Goal: Information Seeking & Learning: Learn about a topic

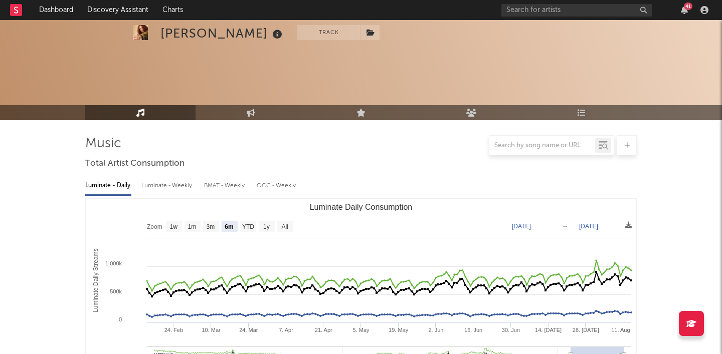
select select "6m"
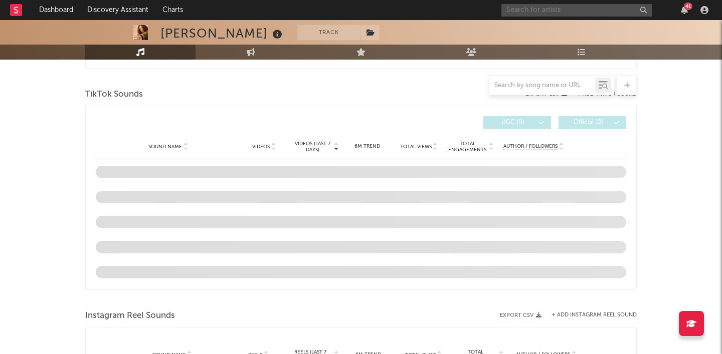
click at [574, 9] on input "text" at bounding box center [576, 10] width 150 height 13
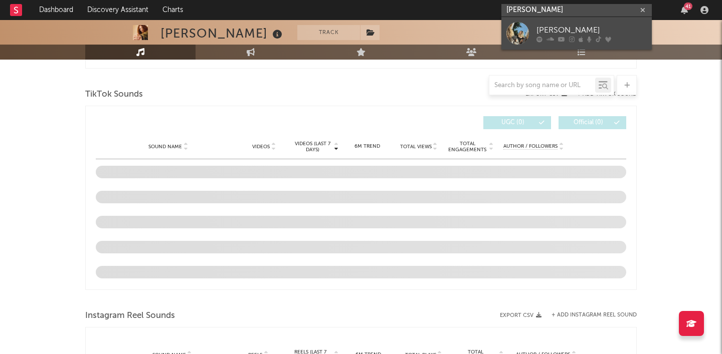
type input "Alice Shone"
click at [569, 28] on div "Alice Shone" at bounding box center [591, 30] width 110 height 12
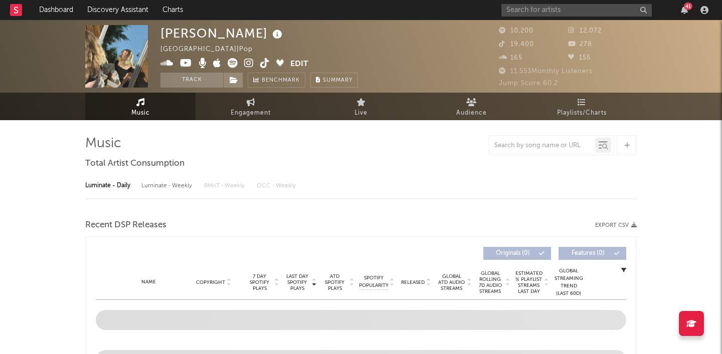
select select "1w"
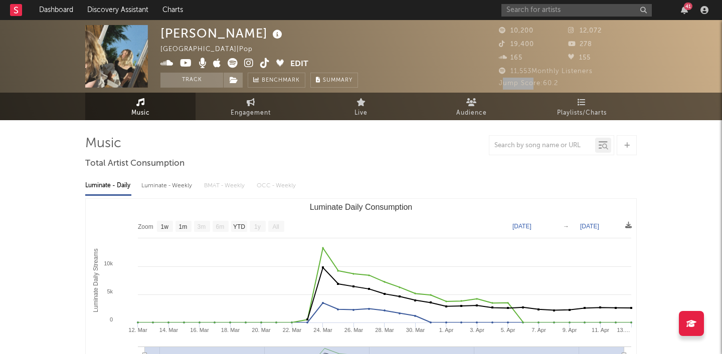
drag, startPoint x: 501, startPoint y: 83, endPoint x: 532, endPoint y: 83, distance: 30.6
click at [532, 83] on span "Jump Score: 60.2" at bounding box center [528, 83] width 59 height 7
click at [534, 83] on span "Jump Score: 60.2" at bounding box center [528, 83] width 59 height 7
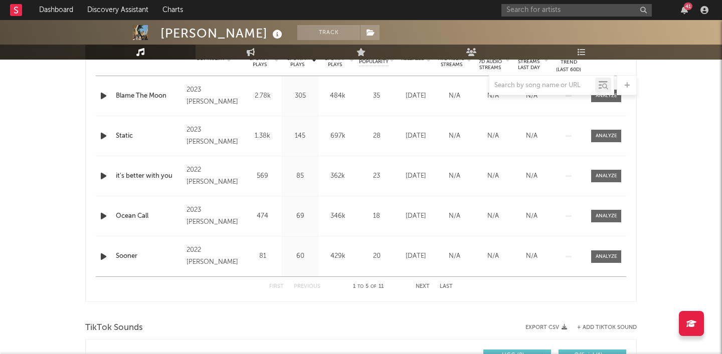
scroll to position [427, 0]
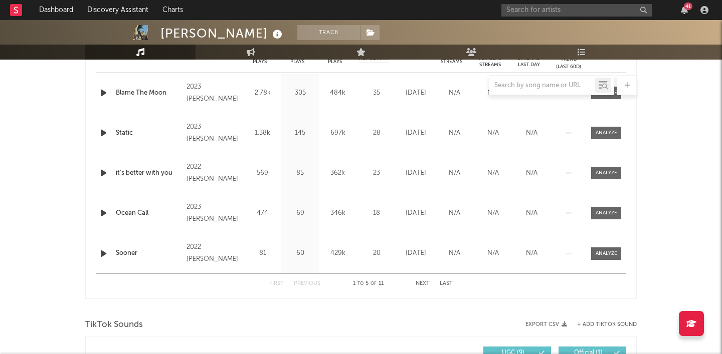
click at [424, 282] on button "Next" at bounding box center [422, 284] width 14 height 6
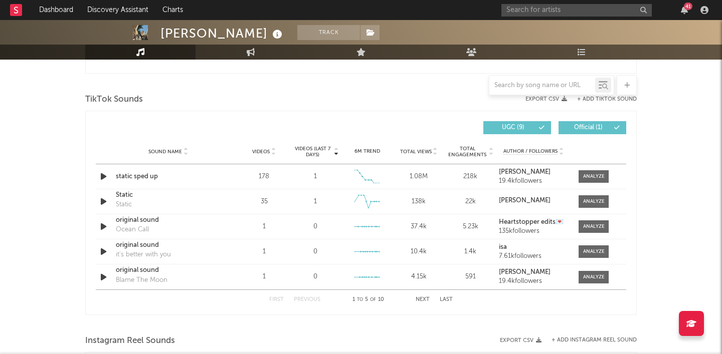
scroll to position [660, 0]
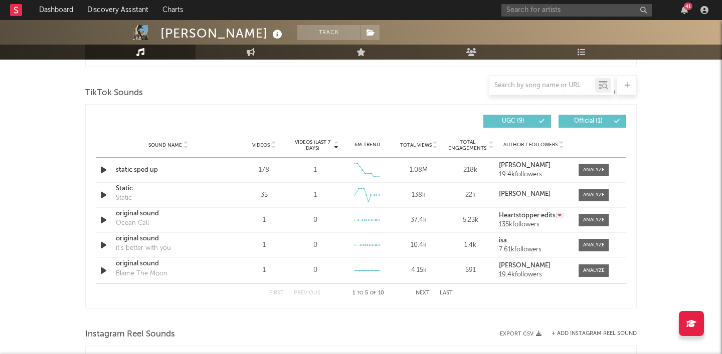
click at [422, 293] on button "Next" at bounding box center [422, 294] width 14 height 6
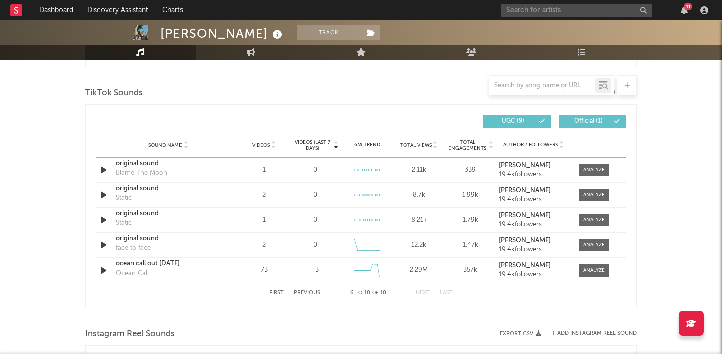
click at [299, 294] on button "Previous" at bounding box center [307, 294] width 27 height 6
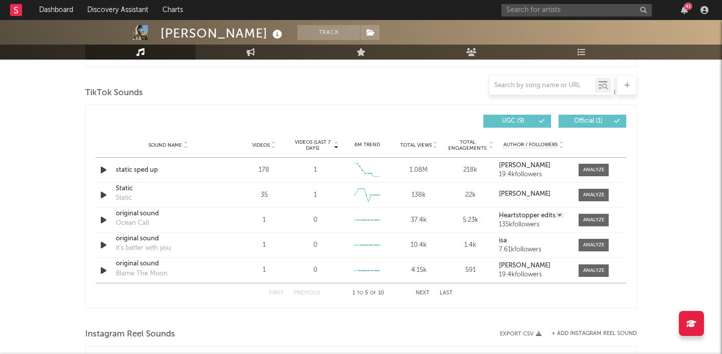
click at [424, 294] on button "Next" at bounding box center [422, 294] width 14 height 6
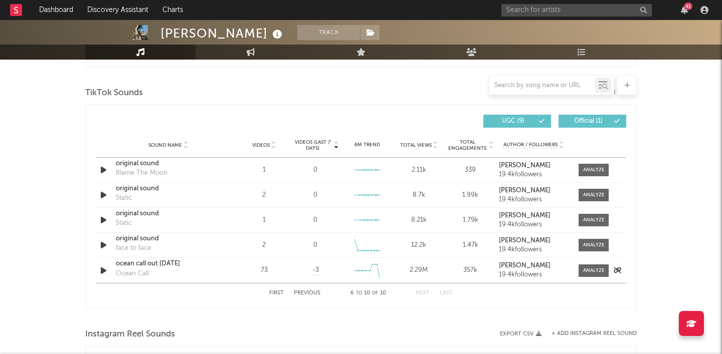
click at [417, 270] on div "2.29M" at bounding box center [418, 271] width 47 height 10
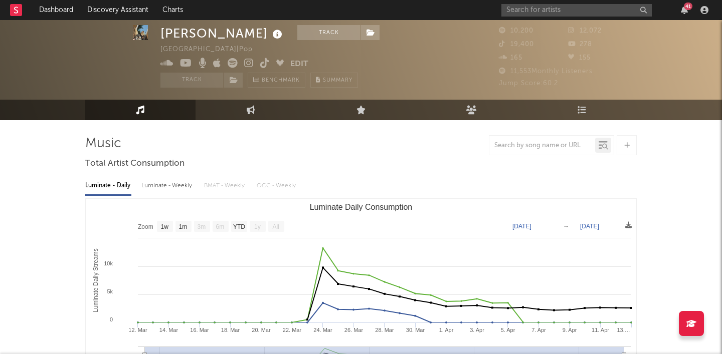
scroll to position [41, 0]
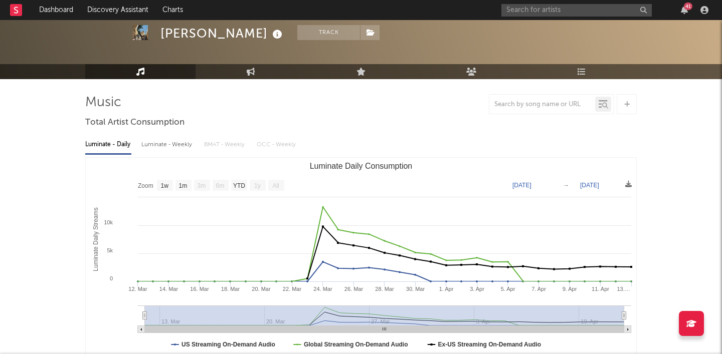
click at [599, 185] on text "Apr 13, 2023" at bounding box center [589, 185] width 19 height 7
click at [611, 185] on input "2023-04-13" at bounding box center [601, 185] width 47 height 10
click at [599, 184] on text "Apr 13, 2023" at bounding box center [589, 185] width 19 height 7
click at [605, 184] on input "2023-04-13" at bounding box center [601, 185] width 47 height 10
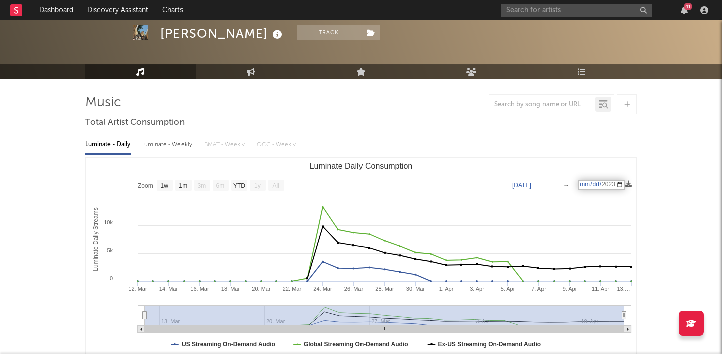
click at [605, 184] on input "2023-04-13" at bounding box center [601, 185] width 47 height 10
click at [616, 182] on input "2023-04-13" at bounding box center [601, 185] width 47 height 10
type input "2023-04-13"
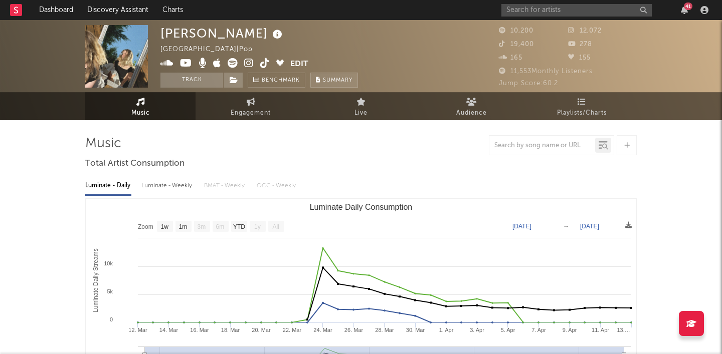
scroll to position [0, 0]
click at [251, 62] on icon at bounding box center [249, 63] width 10 height 10
click at [256, 110] on span "Engagement" at bounding box center [251, 113] width 40 height 12
select select "1w"
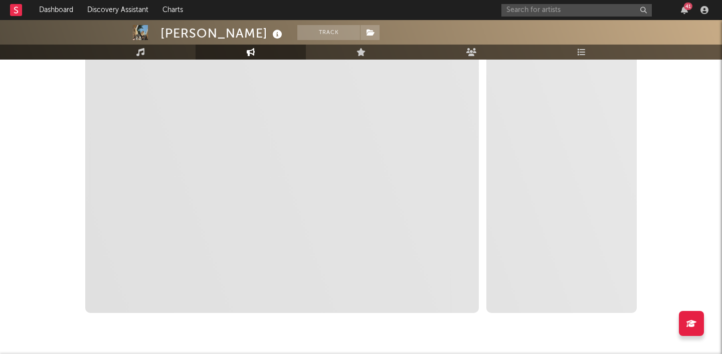
scroll to position [155, 0]
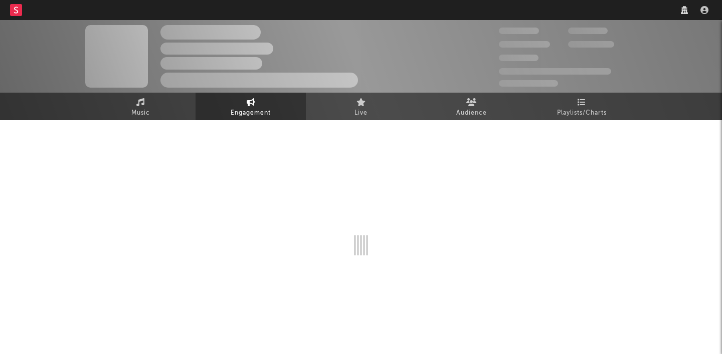
select select "1w"
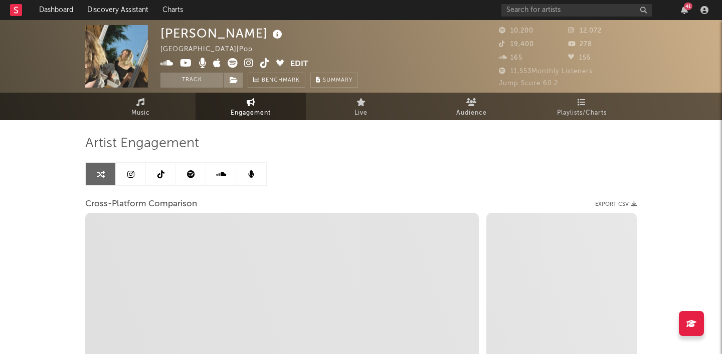
click at [134, 172] on icon at bounding box center [130, 174] width 7 height 8
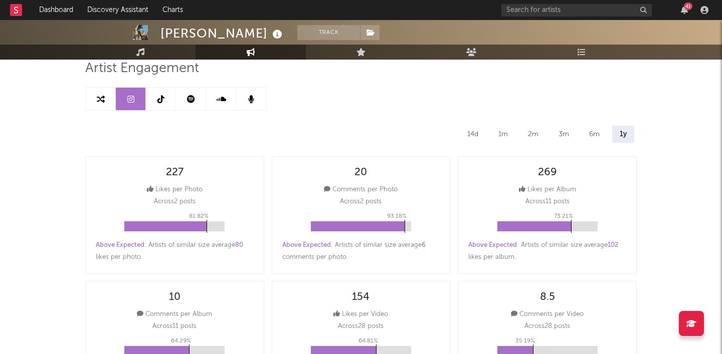
select select "6m"
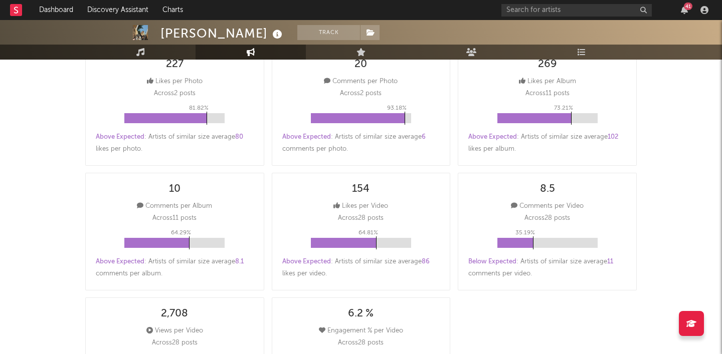
scroll to position [83, 0]
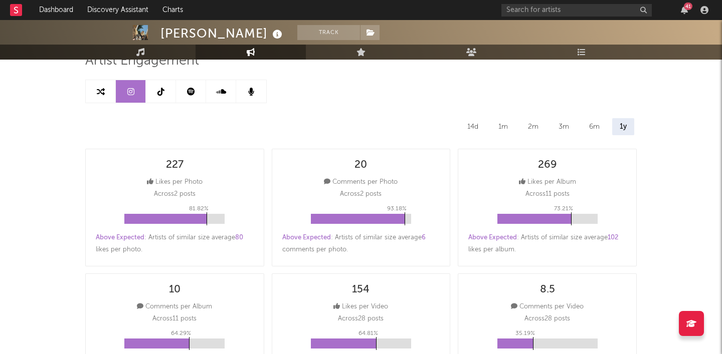
click at [191, 91] on icon at bounding box center [191, 92] width 8 height 8
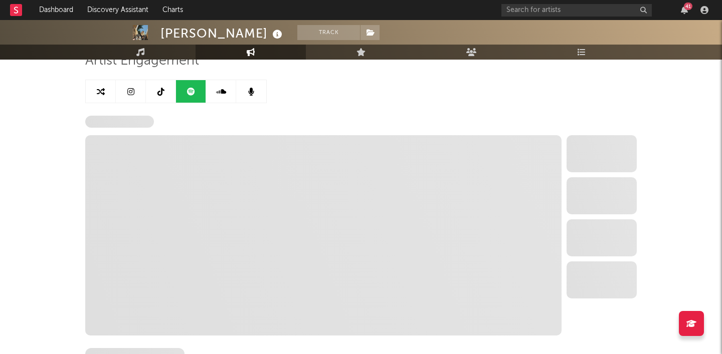
select select "6m"
select select "1w"
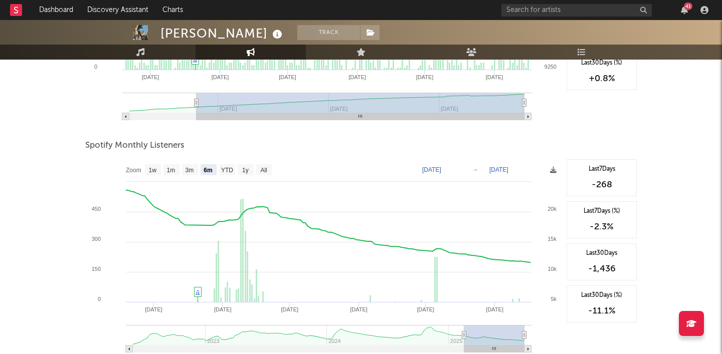
scroll to position [305, 0]
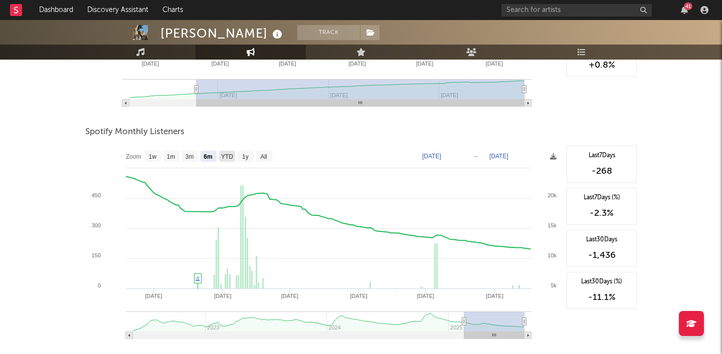
click at [233, 156] on text "YTD" at bounding box center [227, 156] width 12 height 7
select select "YTD"
type input "2025-01-01"
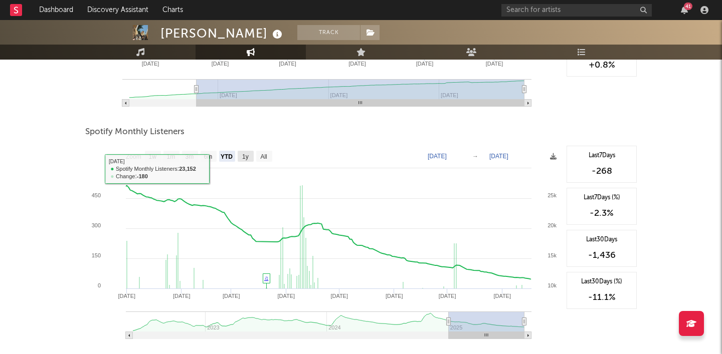
click at [246, 162] on rect at bounding box center [246, 156] width 16 height 11
select select "1y"
type input "2024-08-17"
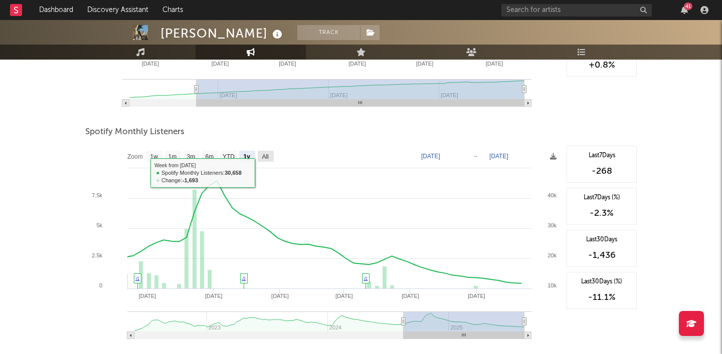
click at [264, 159] on text "All" at bounding box center [265, 156] width 7 height 7
select select "All"
type input "2022-05-23"
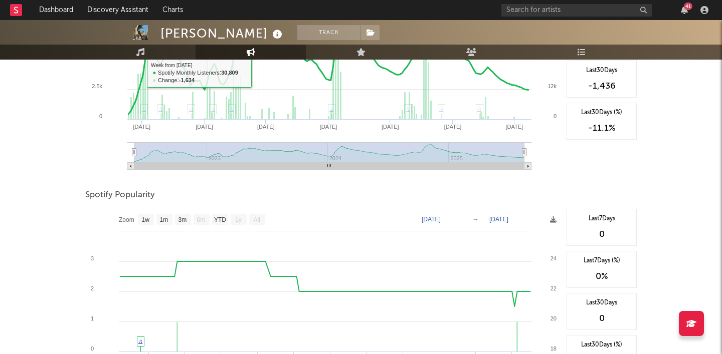
scroll to position [580, 0]
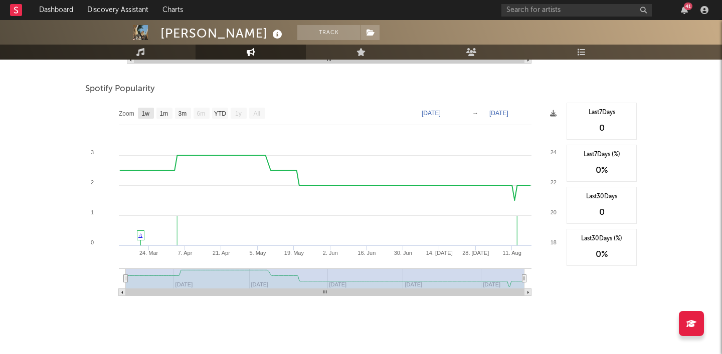
click at [146, 113] on text "1w" at bounding box center [146, 113] width 8 height 7
select select "1w"
type input "2025-08-12"
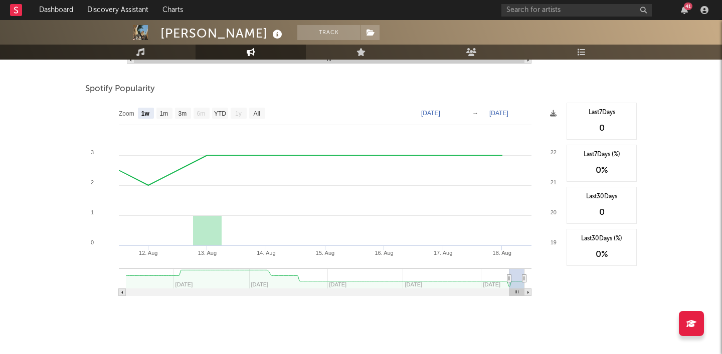
click at [229, 115] on rect at bounding box center [323, 203] width 476 height 200
click at [222, 115] on text "YTD" at bounding box center [220, 113] width 12 height 7
select select "YTD"
type input "2025-03-13"
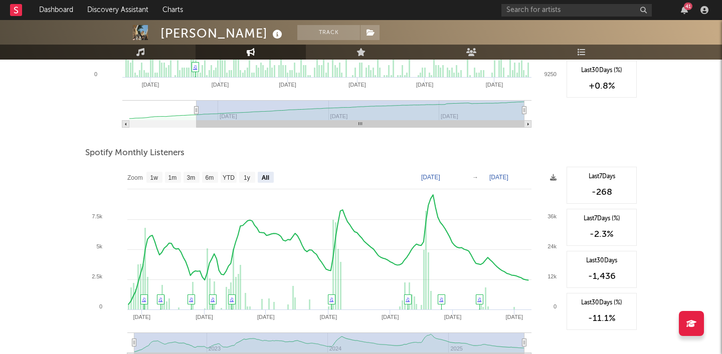
scroll to position [282, 0]
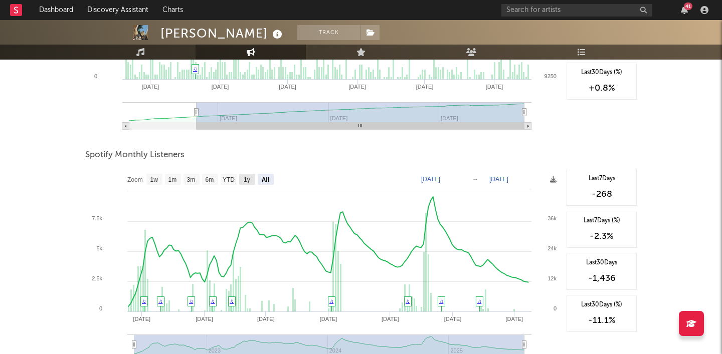
click at [248, 183] on text "1y" at bounding box center [247, 179] width 7 height 7
select select "1y"
type input "2024-08-17"
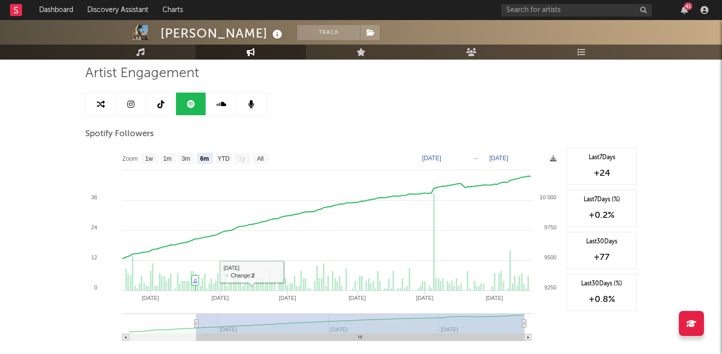
scroll to position [70, 0]
click at [263, 157] on text "All" at bounding box center [260, 159] width 7 height 7
select select "All"
type input "2025-01-11"
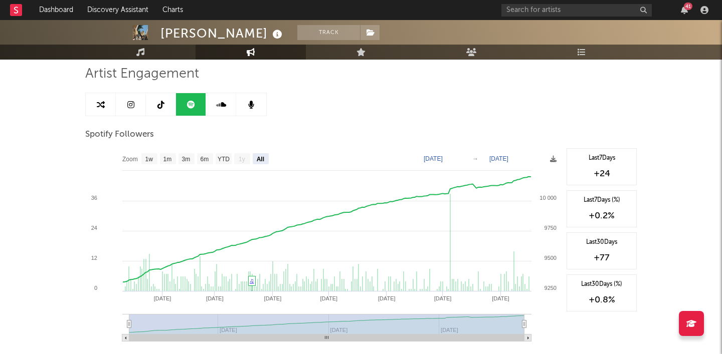
click at [246, 106] on link at bounding box center [251, 104] width 30 height 23
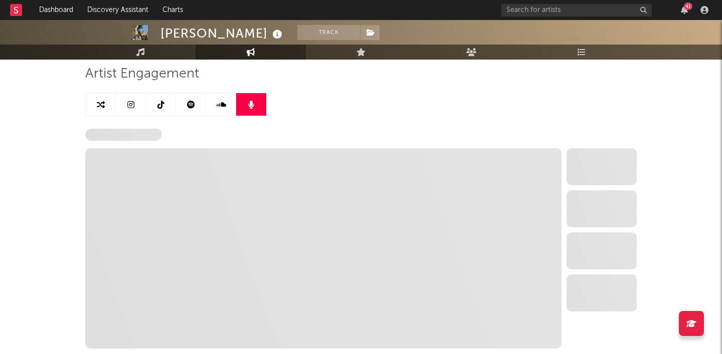
select select "6m"
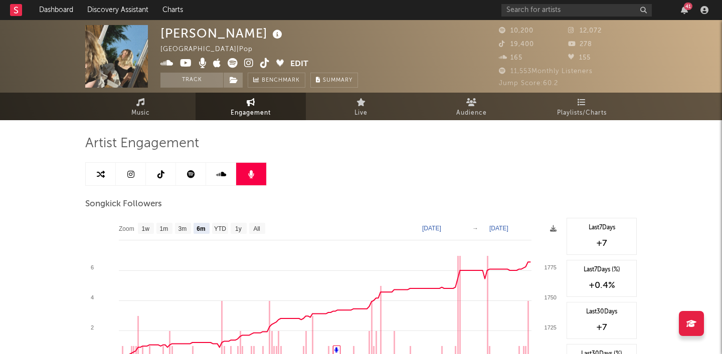
click at [166, 176] on link at bounding box center [161, 174] width 30 height 23
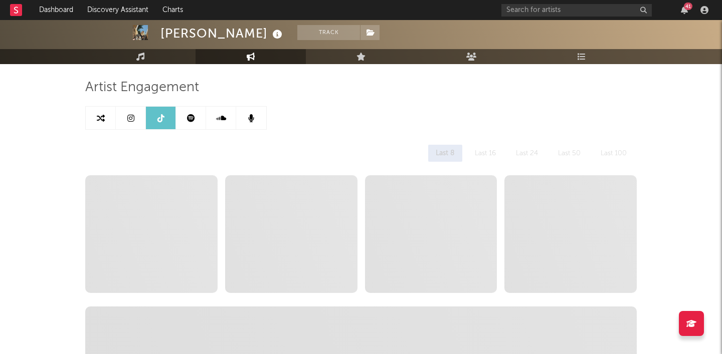
scroll to position [80, 0]
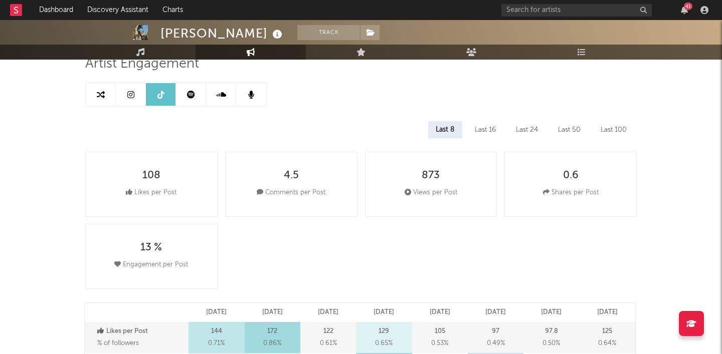
select select "6m"
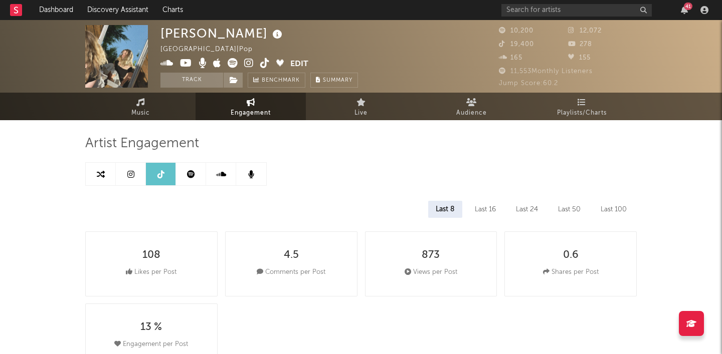
scroll to position [0, 0]
click at [184, 177] on link at bounding box center [191, 174] width 30 height 23
select select "6m"
select select "1w"
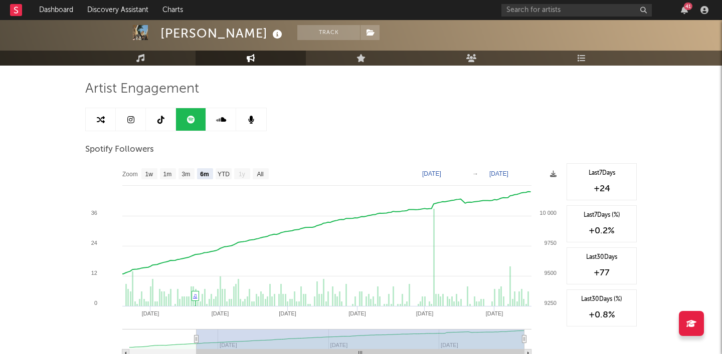
scroll to position [60, 0]
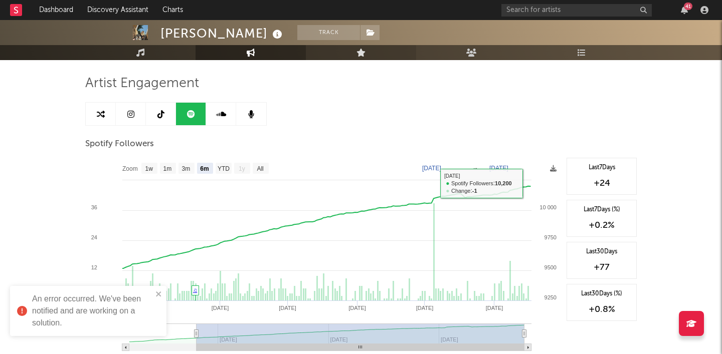
click at [380, 53] on link "Live" at bounding box center [361, 52] width 110 height 15
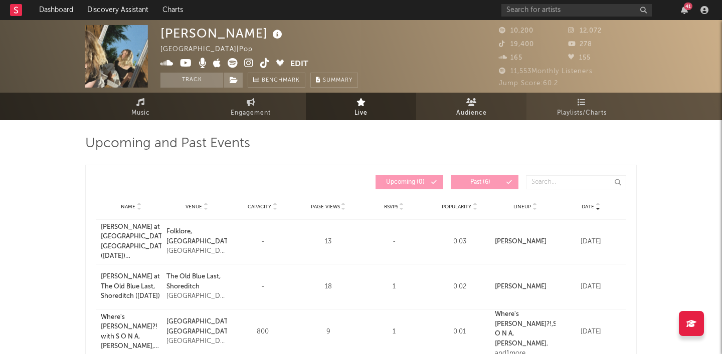
click at [468, 113] on span "Audience" at bounding box center [471, 113] width 31 height 12
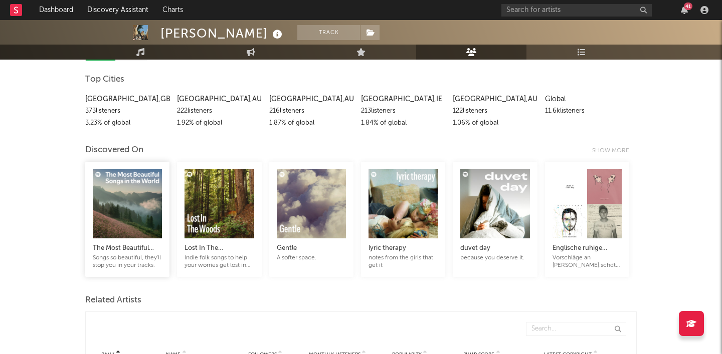
scroll to position [133, 0]
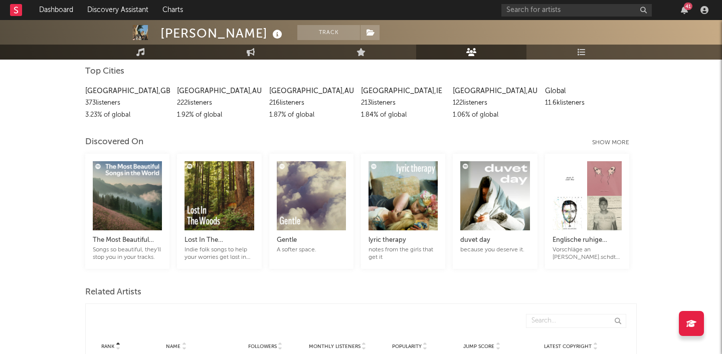
click at [620, 142] on div "Show more" at bounding box center [614, 143] width 45 height 12
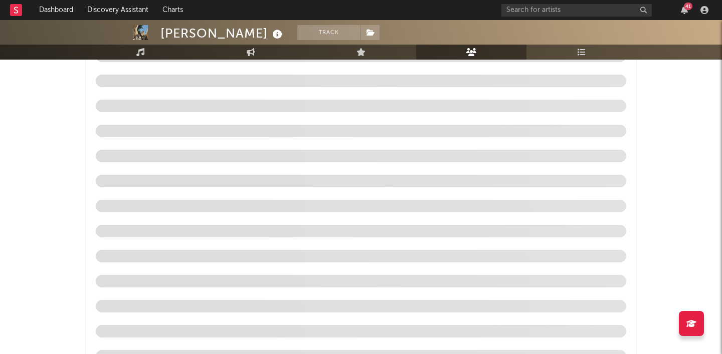
scroll to position [1944, 0]
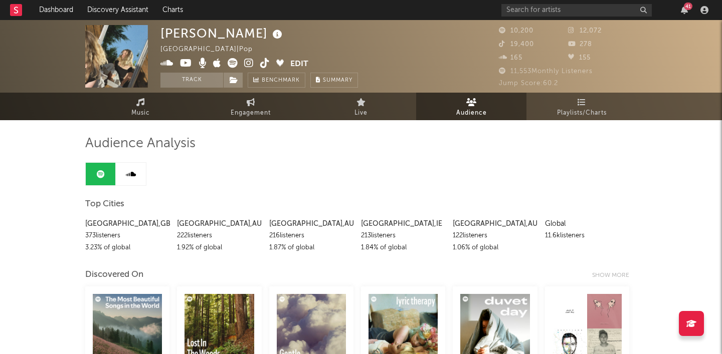
click at [570, 56] on icon at bounding box center [571, 57] width 6 height 6
click at [579, 59] on span "155" at bounding box center [579, 58] width 23 height 7
drag, startPoint x: 594, startPoint y: 59, endPoint x: 566, endPoint y: 59, distance: 28.1
click at [566, 59] on div "10,200 12,072 19,400 278 165 155" at bounding box center [568, 45] width 138 height 41
click at [594, 60] on div "155" at bounding box center [602, 58] width 69 height 12
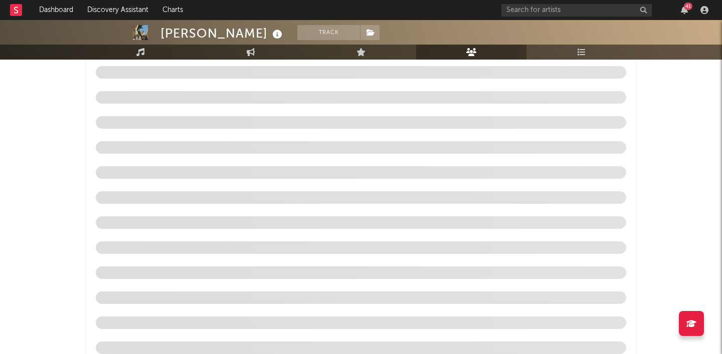
scroll to position [1098, 0]
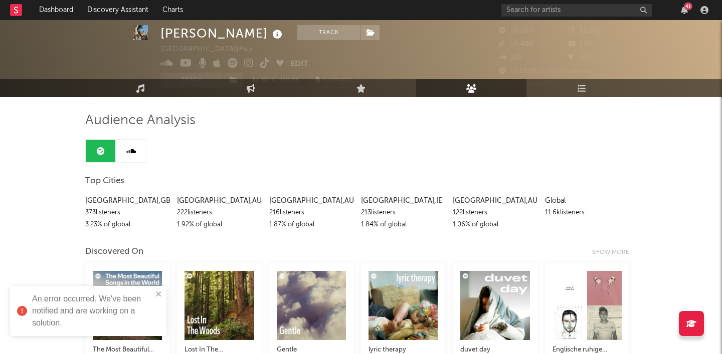
scroll to position [23, 0]
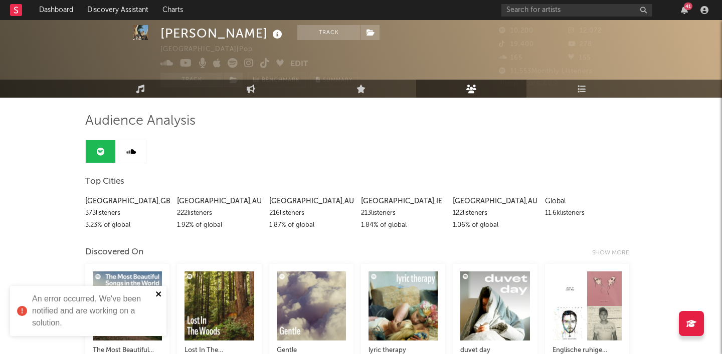
click at [160, 292] on icon "close" at bounding box center [158, 294] width 5 height 5
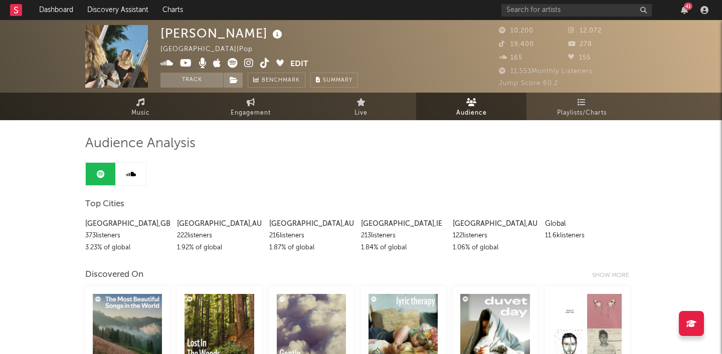
scroll to position [0, 0]
click at [132, 107] on span "Music" at bounding box center [140, 113] width 19 height 12
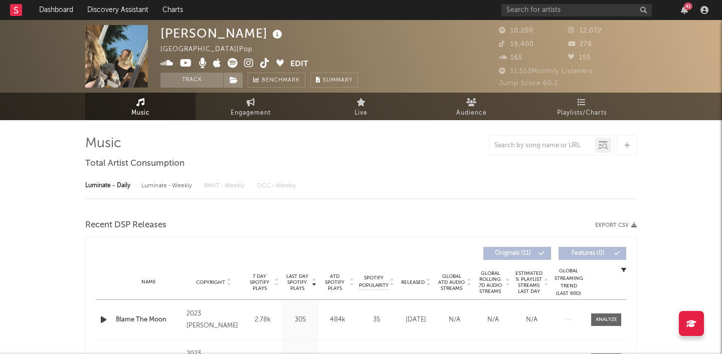
select select "1w"
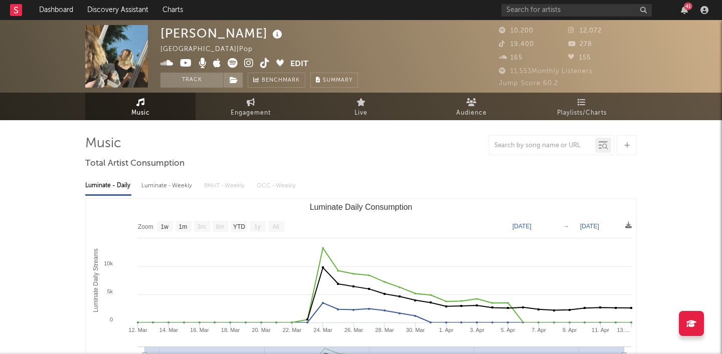
click at [524, 82] on span "Jump Score: 60.2" at bounding box center [528, 83] width 59 height 7
click at [505, 83] on span "Jump Score: 60.2" at bounding box center [528, 83] width 59 height 7
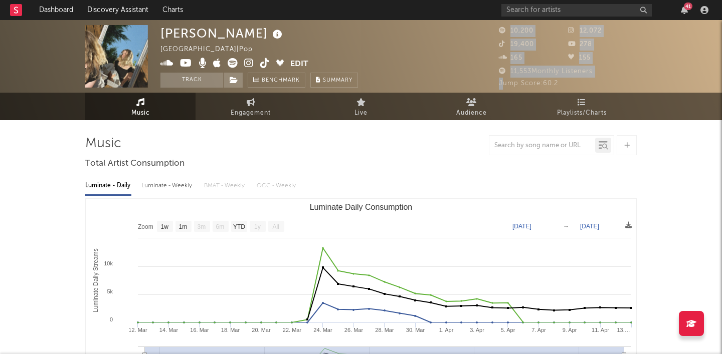
drag, startPoint x: 503, startPoint y: 83, endPoint x: 493, endPoint y: 89, distance: 11.3
click at [493, 89] on div "Alice Shone United Kingdom | Pop Edit Track Benchmark Summary 10,200 12,072 19,…" at bounding box center [361, 56] width 722 height 73
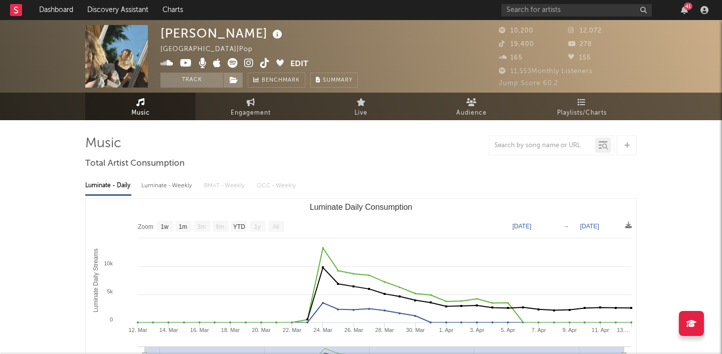
click at [447, 180] on div "Luminate - Daily Luminate - Weekly BMAT - Weekly OCC - Weekly" at bounding box center [360, 185] width 551 height 17
click at [578, 10] on input "text" at bounding box center [576, 10] width 150 height 13
type input "jump score"
click at [694, 316] on div at bounding box center [691, 323] width 25 height 25
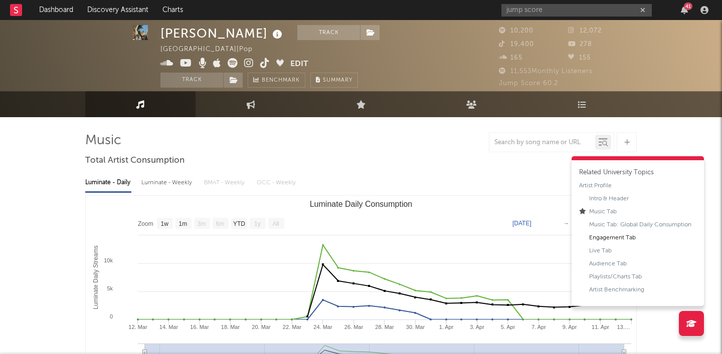
scroll to position [2, 0]
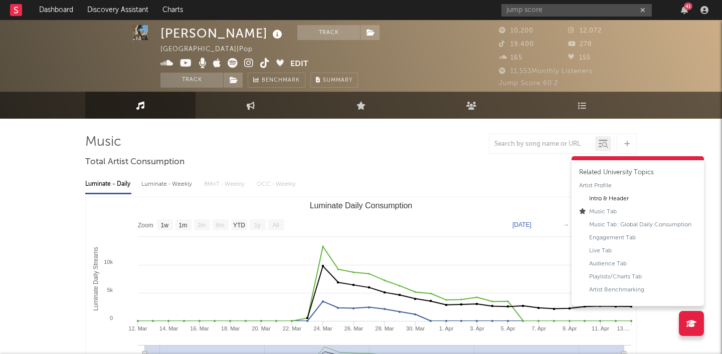
click at [611, 200] on div "Intro & Header" at bounding box center [609, 198] width 40 height 9
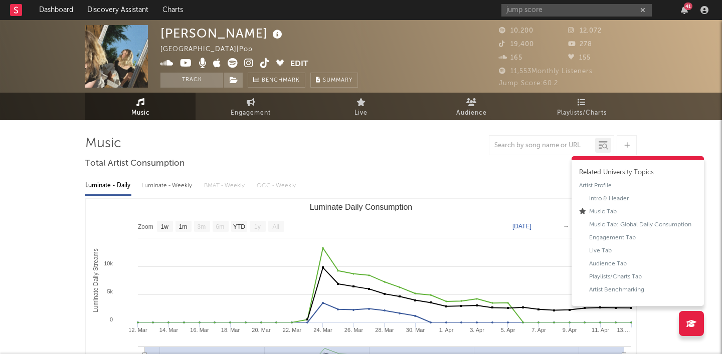
scroll to position [0, 0]
click at [258, 112] on span "Engagement" at bounding box center [251, 113] width 40 height 12
select select "1w"
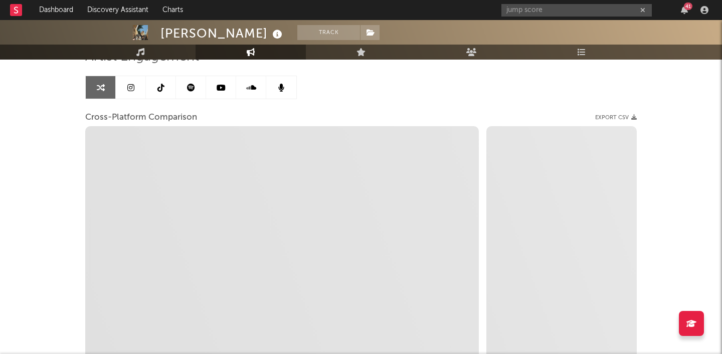
scroll to position [93, 0]
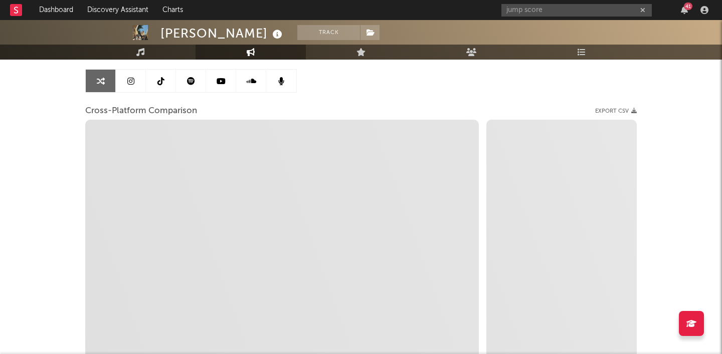
click at [191, 77] on icon at bounding box center [191, 81] width 8 height 8
select select "6m"
select select "1w"
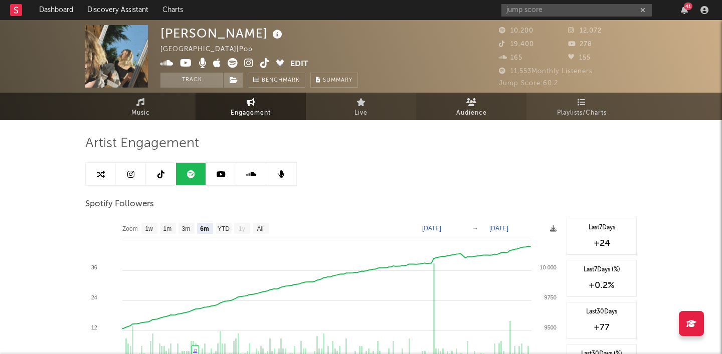
click at [454, 110] on link "Audience" at bounding box center [471, 107] width 110 height 28
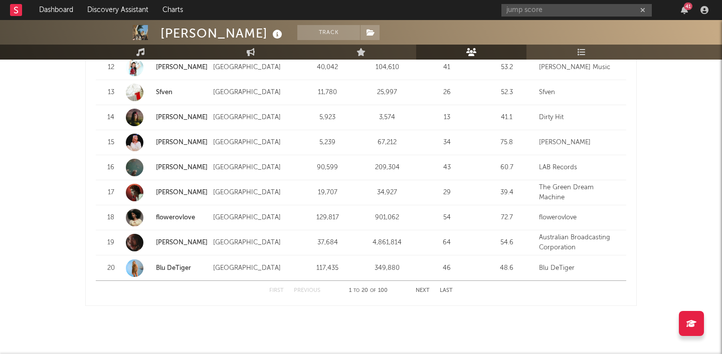
scroll to position [1318, 0]
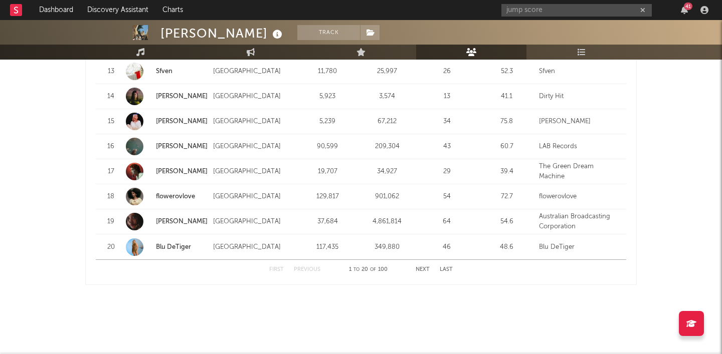
click at [425, 268] on button "Next" at bounding box center [422, 270] width 14 height 6
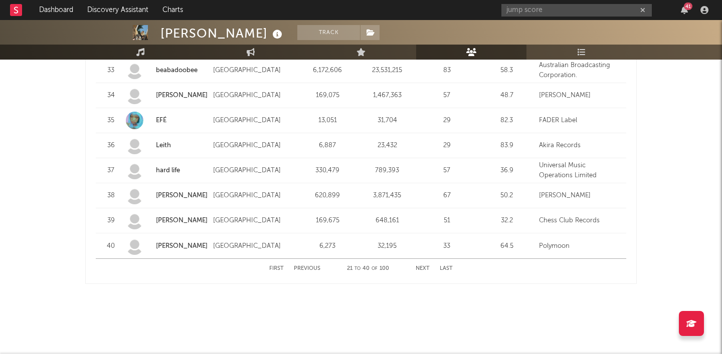
scroll to position [1319, 0]
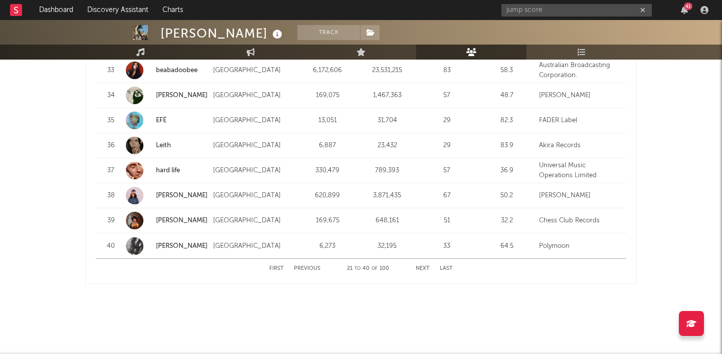
click at [446, 268] on button "Last" at bounding box center [446, 269] width 13 height 6
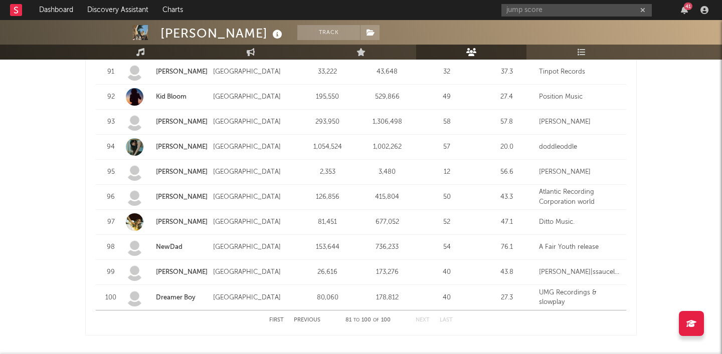
scroll to position [1306, 0]
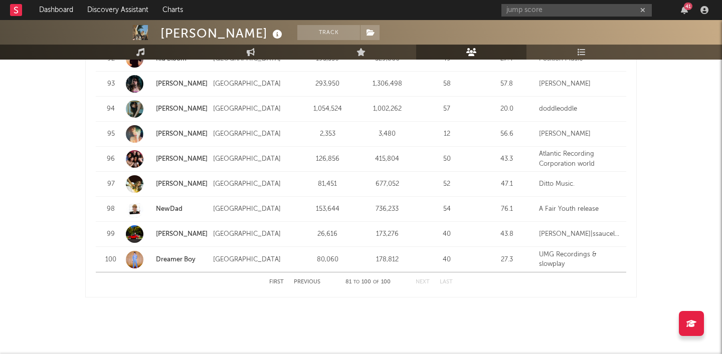
click at [277, 281] on button "First" at bounding box center [276, 283] width 15 height 6
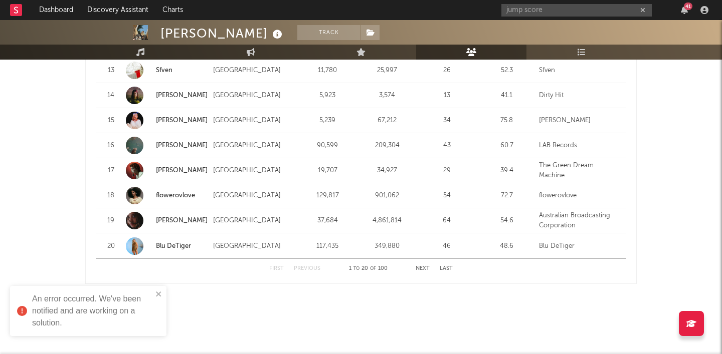
scroll to position [1319, 0]
click at [158, 294] on icon "close" at bounding box center [158, 294] width 5 height 5
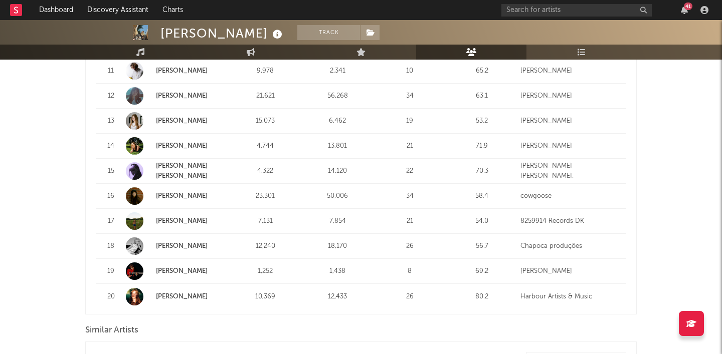
scroll to position [719, 0]
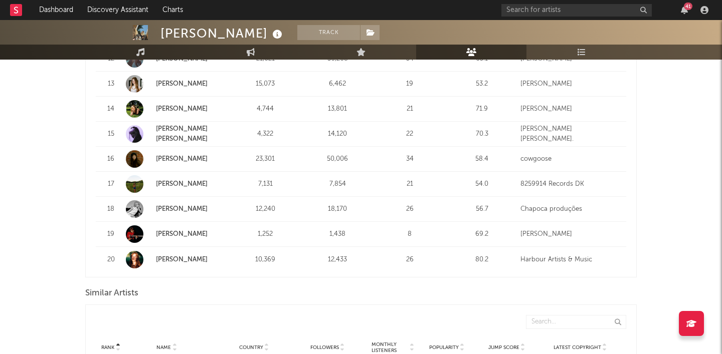
click at [121, 293] on span "Similar Artists" at bounding box center [111, 294] width 53 height 12
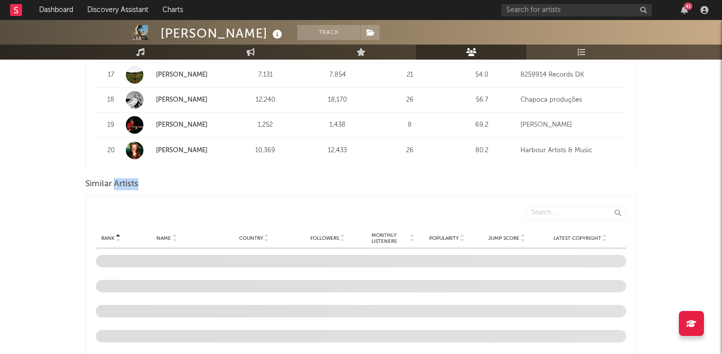
scroll to position [858, 0]
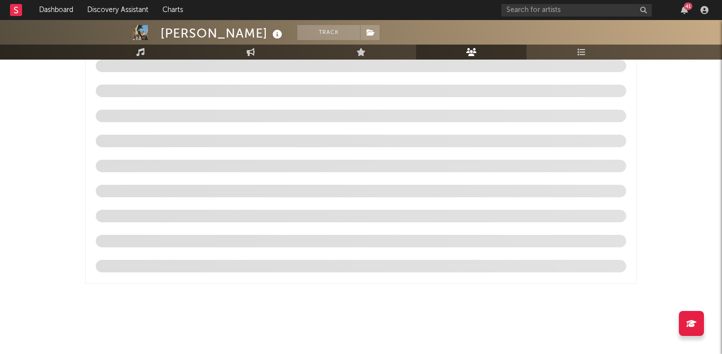
scroll to position [1299, 0]
click at [160, 293] on icon "close" at bounding box center [158, 294] width 5 height 5
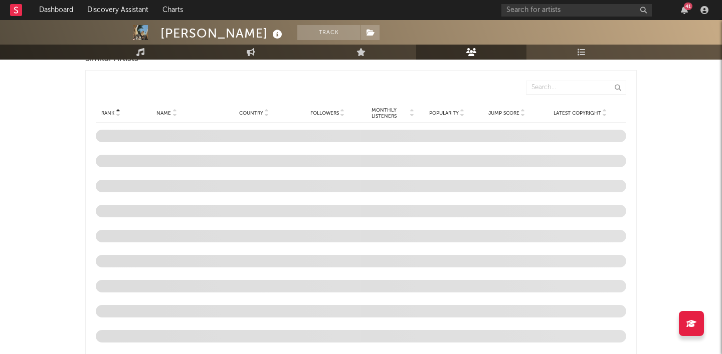
scroll to position [953, 0]
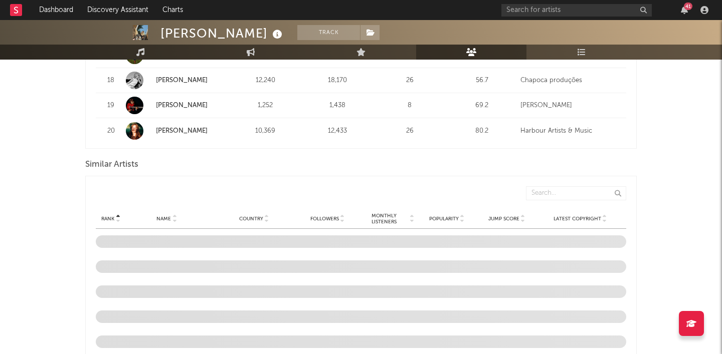
scroll to position [1003, 0]
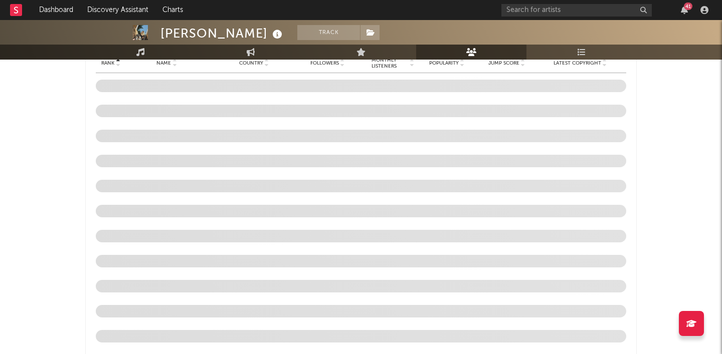
click at [273, 219] on span at bounding box center [361, 210] width 530 height 25
click at [273, 216] on span at bounding box center [361, 210] width 530 height 25
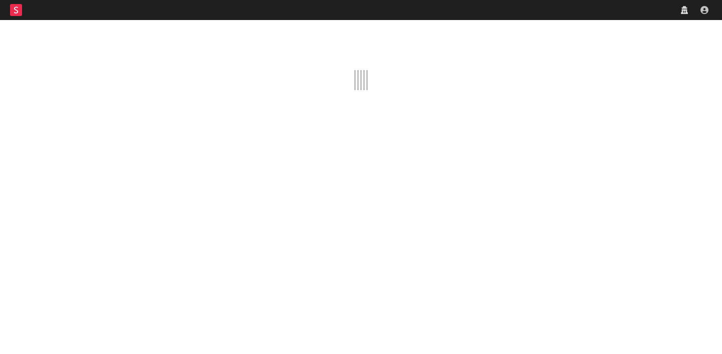
scroll to position [2532, 0]
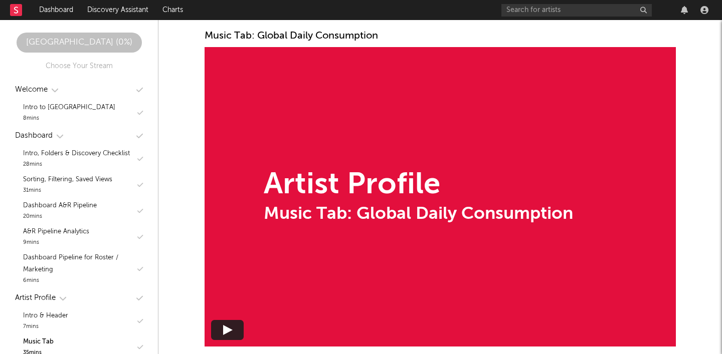
scroll to position [3396, 0]
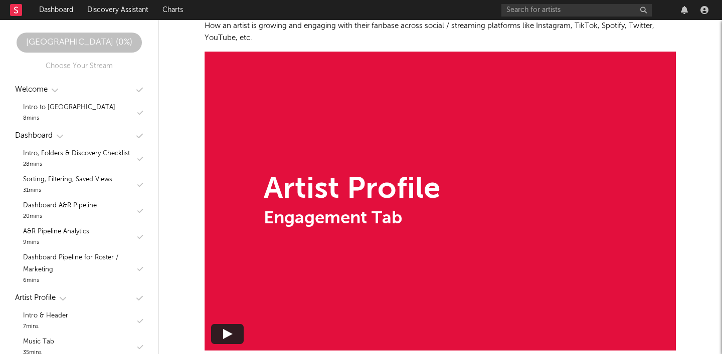
scroll to position [3612, 0]
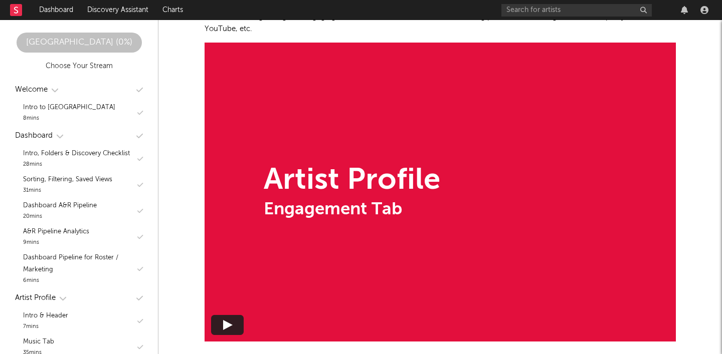
click at [82, 66] on div "Choose Your Stream" at bounding box center [79, 66] width 67 height 12
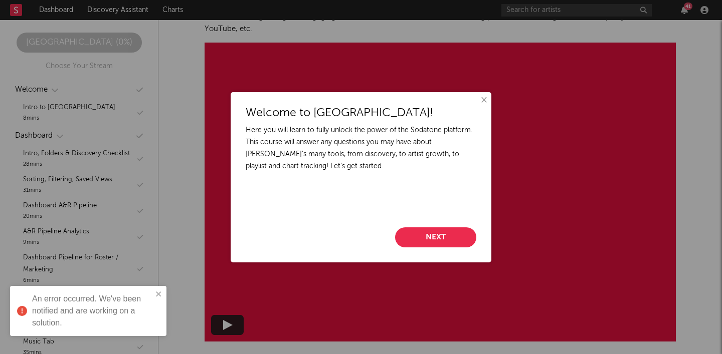
click at [442, 241] on button "Next" at bounding box center [435, 238] width 81 height 20
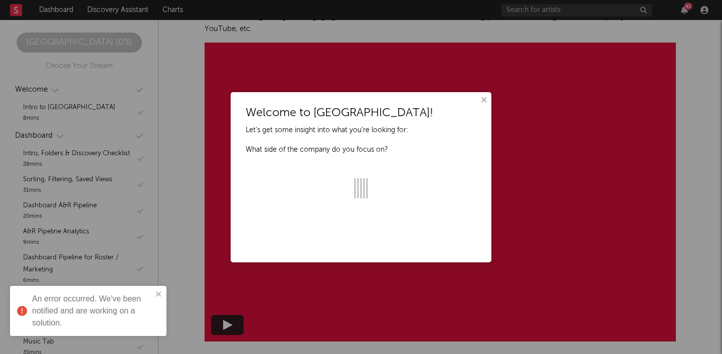
click at [484, 99] on button "×" at bounding box center [483, 100] width 11 height 11
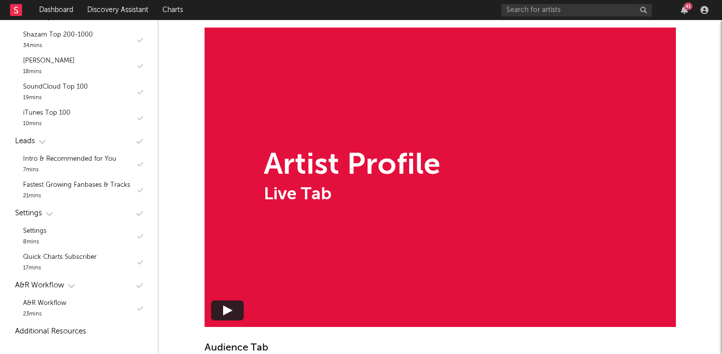
scroll to position [750, 0]
click at [69, 330] on div "Additional Resources" at bounding box center [50, 332] width 71 height 12
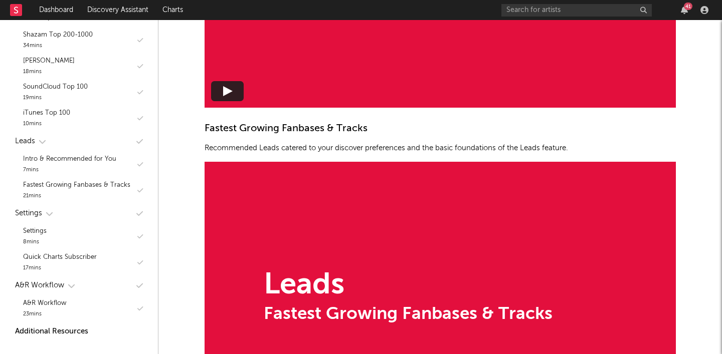
scroll to position [11679, 0]
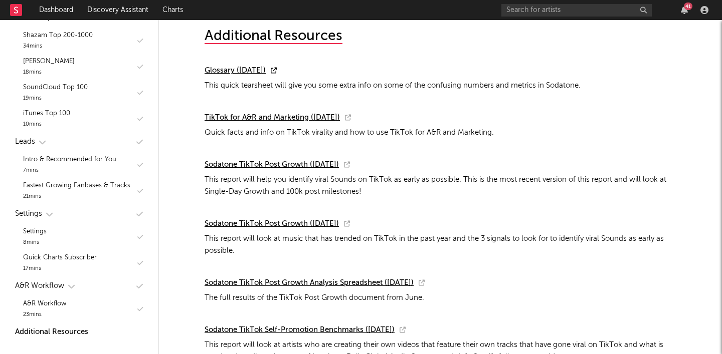
click at [277, 71] on icon at bounding box center [274, 71] width 6 height 6
